Goal: Task Accomplishment & Management: Use online tool/utility

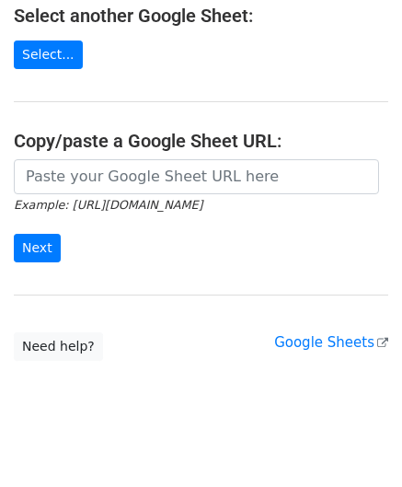
scroll to position [241, 0]
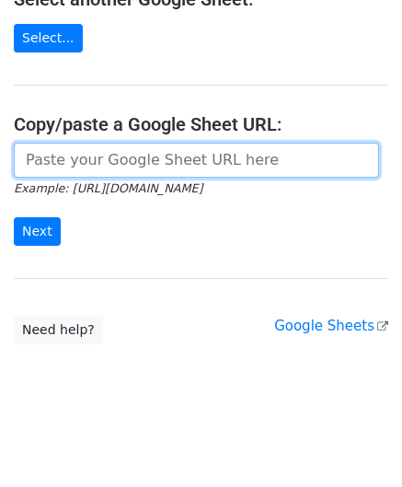
click at [75, 159] on input "url" at bounding box center [196, 160] width 365 height 35
paste input "[URL][DOMAIN_NAME]"
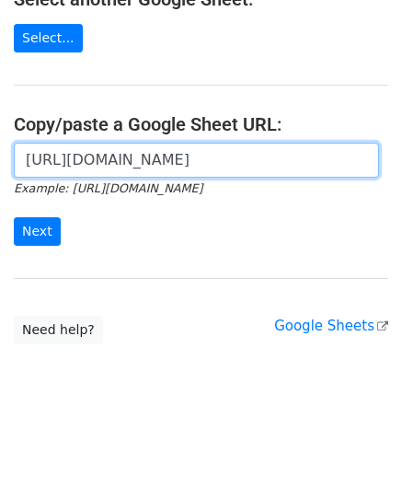
scroll to position [0, 417]
type input "[URL][DOMAIN_NAME]"
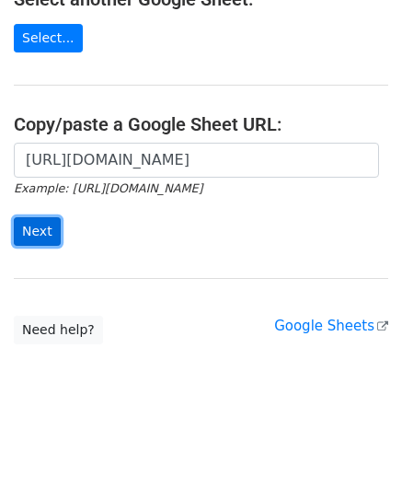
click at [38, 233] on input "Next" at bounding box center [37, 231] width 47 height 29
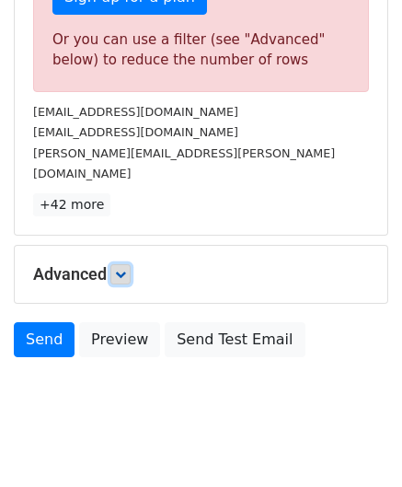
click at [123, 269] on icon at bounding box center [120, 274] width 11 height 11
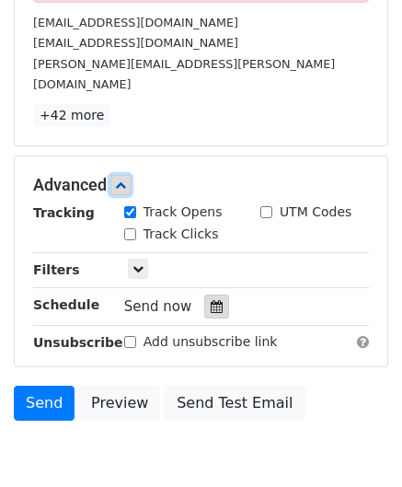
scroll to position [722, 0]
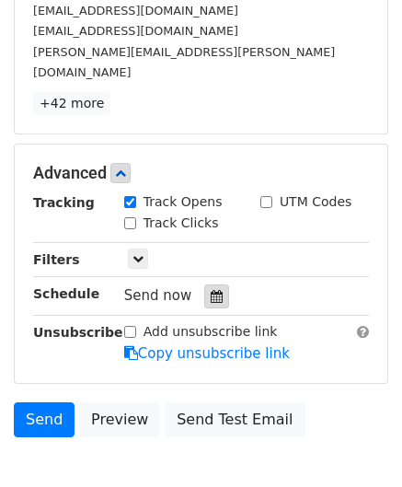
click at [211, 290] on icon at bounding box center [217, 296] width 12 height 13
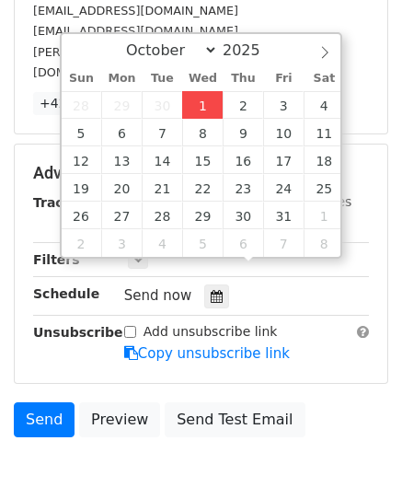
type input "[DATE] 12:00"
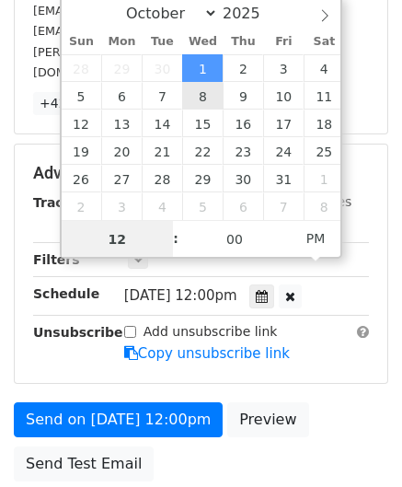
scroll to position [0, 0]
paste input "6"
type input "6"
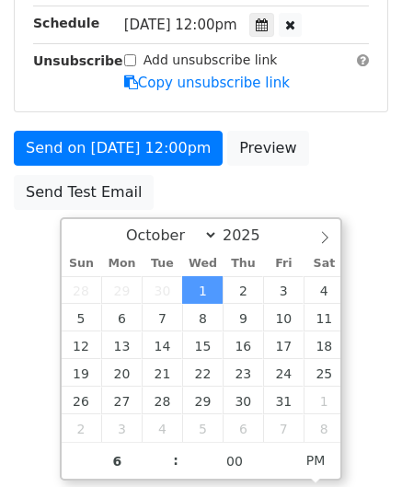
type input "[DATE] 18:00"
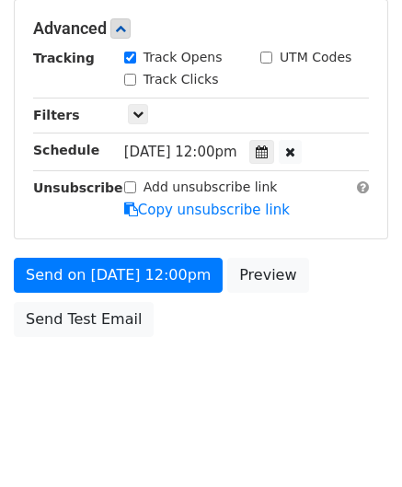
click at [390, 325] on html "New Campaign Daily emails left: 0 Google Sheet: Untitled spreadsheet Variables …" at bounding box center [201, 59] width 402 height 867
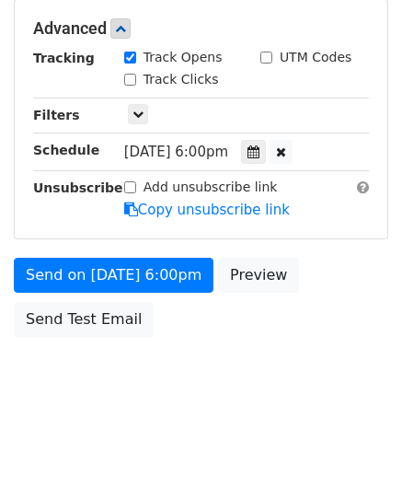
scroll to position [844, 0]
